Goal: Task Accomplishment & Management: Manage account settings

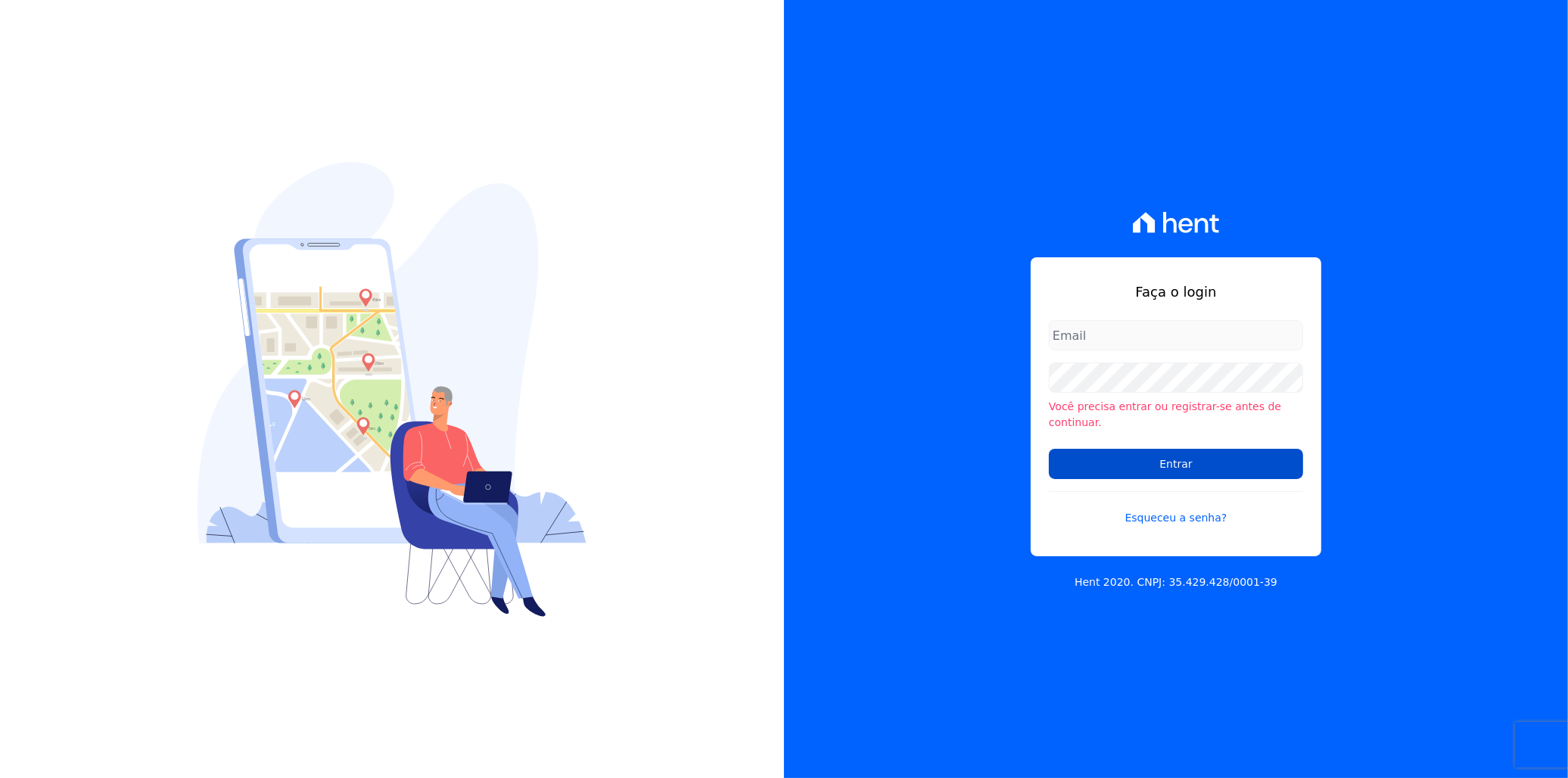
type input "[EMAIL_ADDRESS][PERSON_NAME][DOMAIN_NAME]"
click at [1126, 464] on input "Entrar" at bounding box center [1176, 464] width 254 height 30
